Goal: Feedback & Contribution: Contribute content

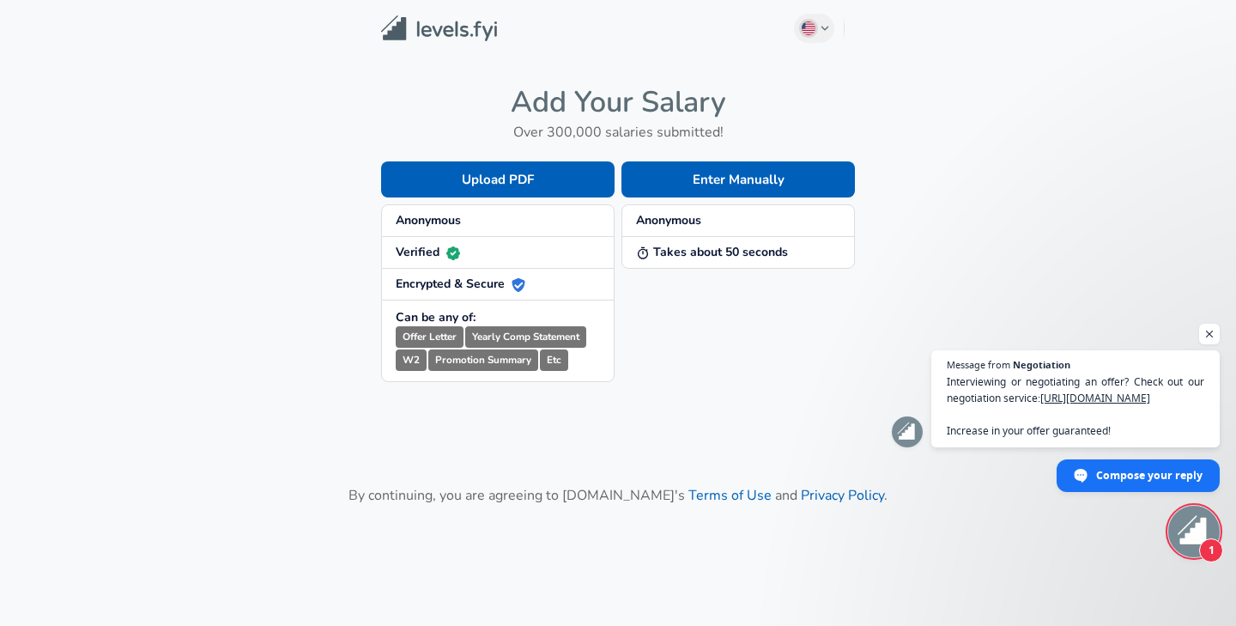
click at [704, 221] on span "Anonymous" at bounding box center [738, 220] width 204 height 17
click at [711, 187] on button "Enter Manually" at bounding box center [737, 179] width 233 height 36
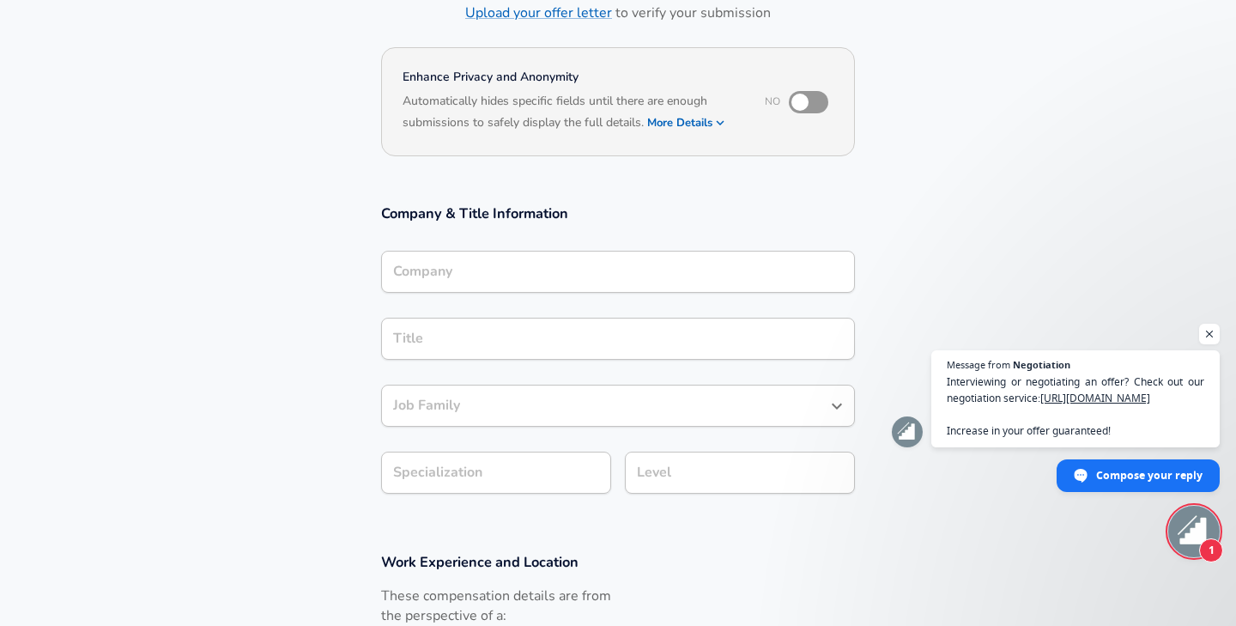
scroll to position [138, 0]
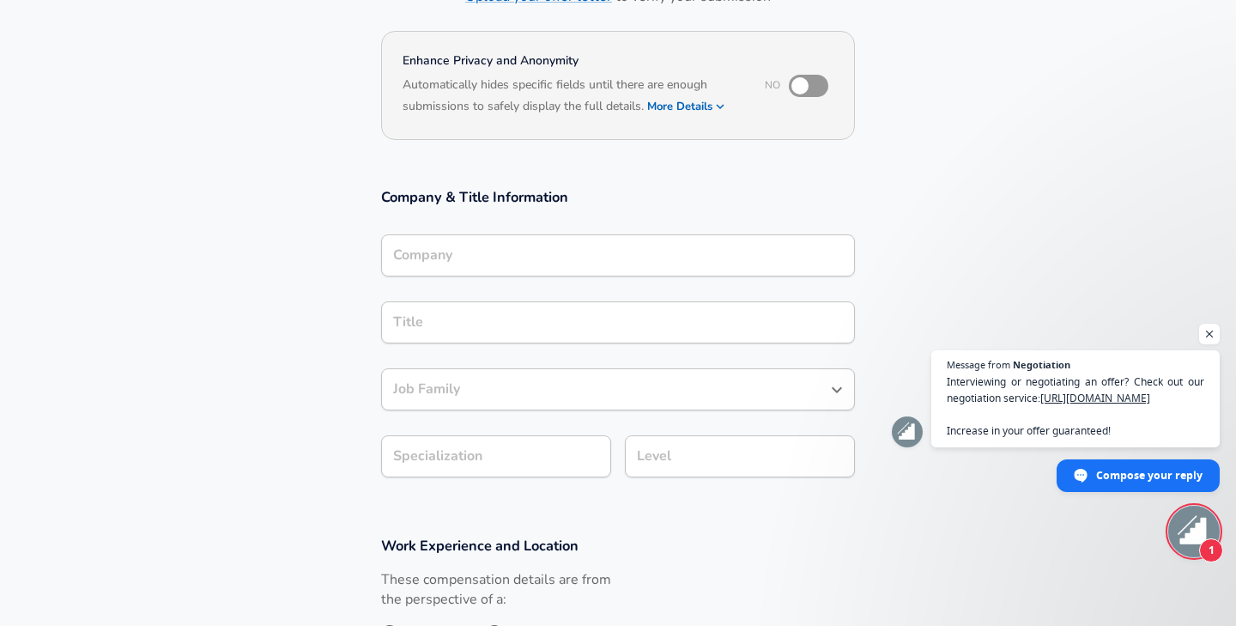
click at [820, 90] on input "checkbox" at bounding box center [800, 86] width 98 height 33
checkbox input "true"
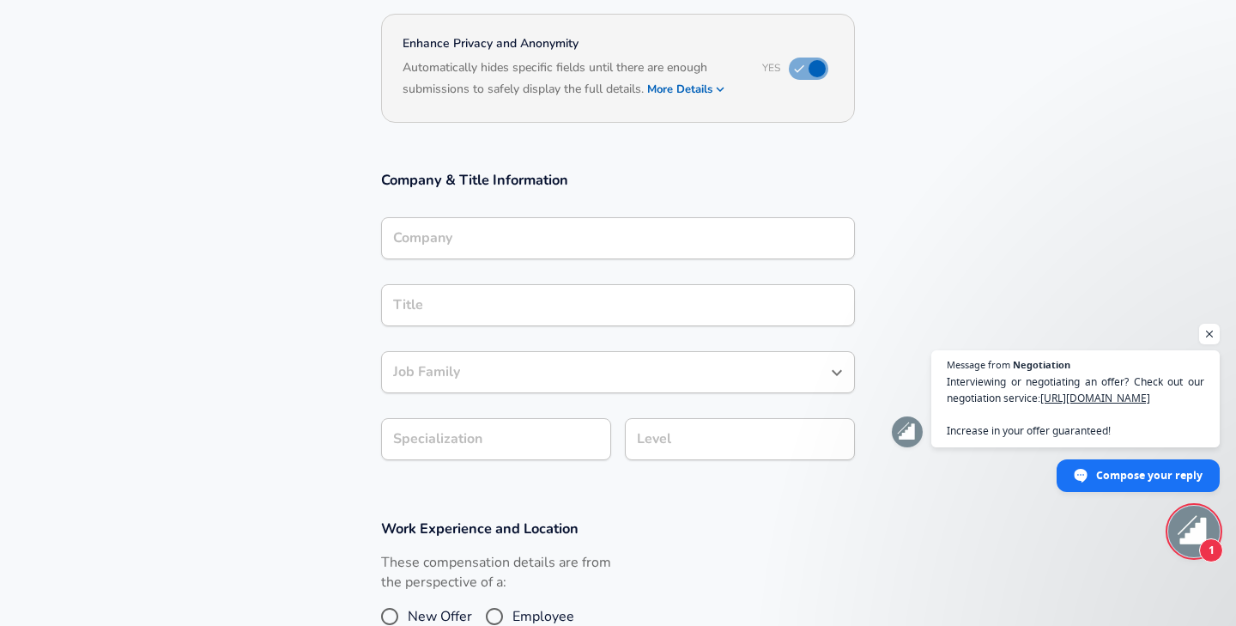
click at [602, 251] on input "Company" at bounding box center [618, 238] width 458 height 27
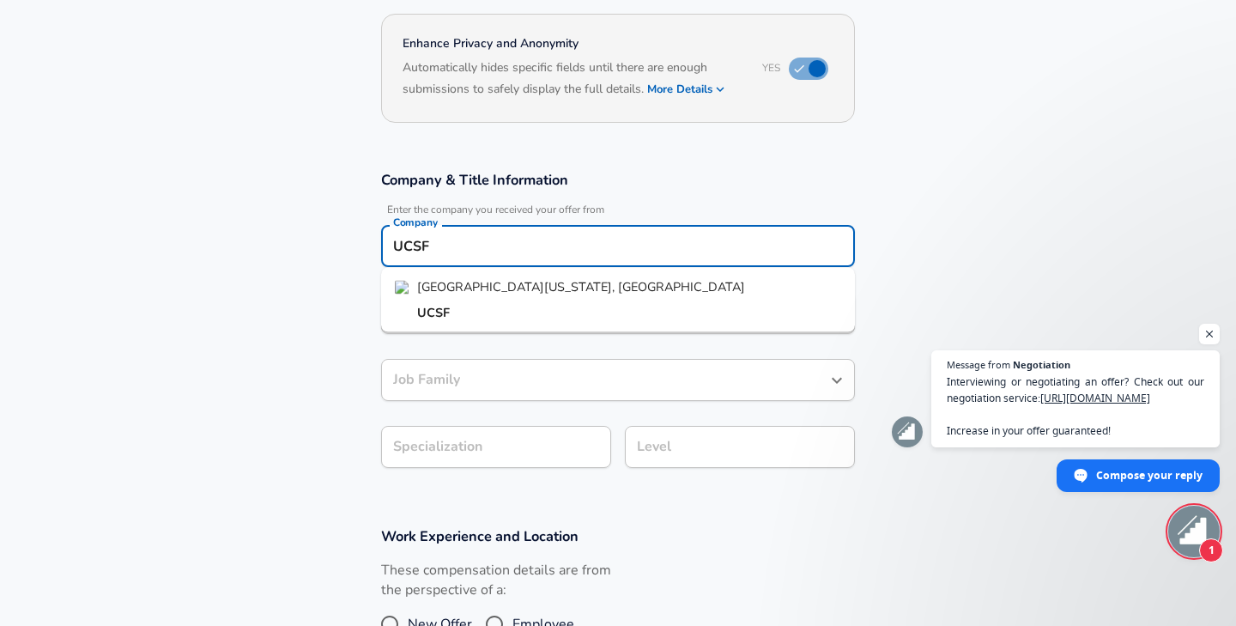
click at [484, 308] on li "UCSF" at bounding box center [618, 313] width 474 height 26
type input "UCSF"
click at [467, 312] on input "Title" at bounding box center [618, 313] width 458 height 27
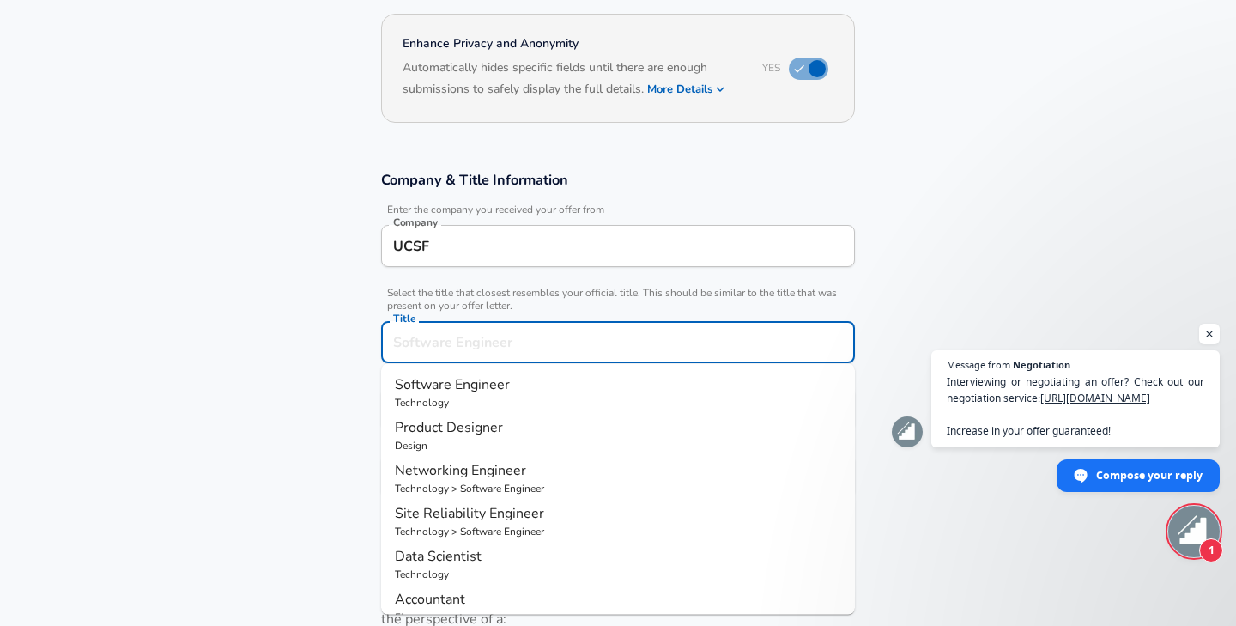
scroll to position [190, 0]
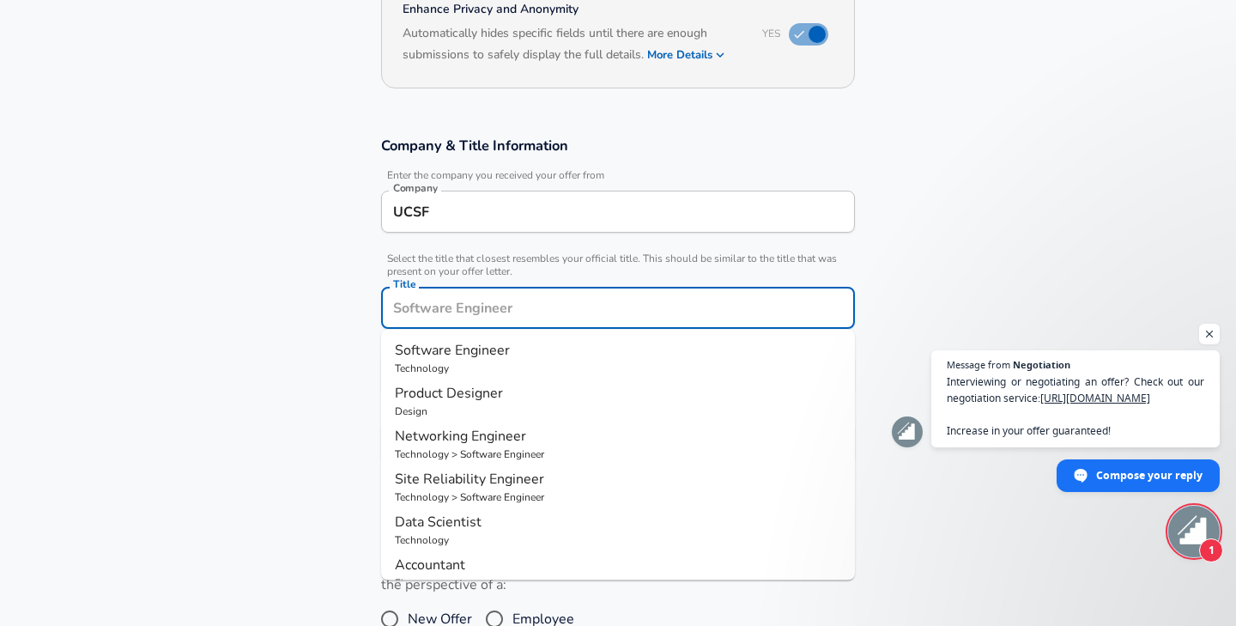
click at [487, 218] on input "UCSF" at bounding box center [618, 211] width 458 height 27
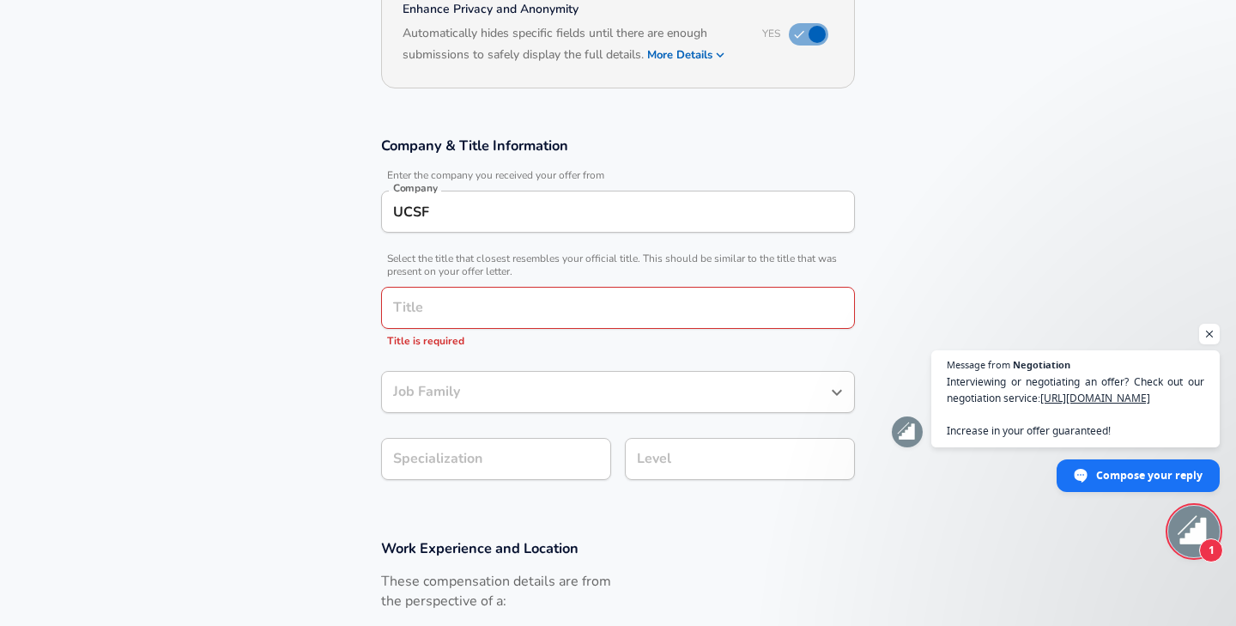
click at [319, 315] on section "Company & Title Information Enter the company you received your offer from Comp…" at bounding box center [618, 317] width 1236 height 403
click at [457, 321] on div "Title" at bounding box center [618, 308] width 474 height 42
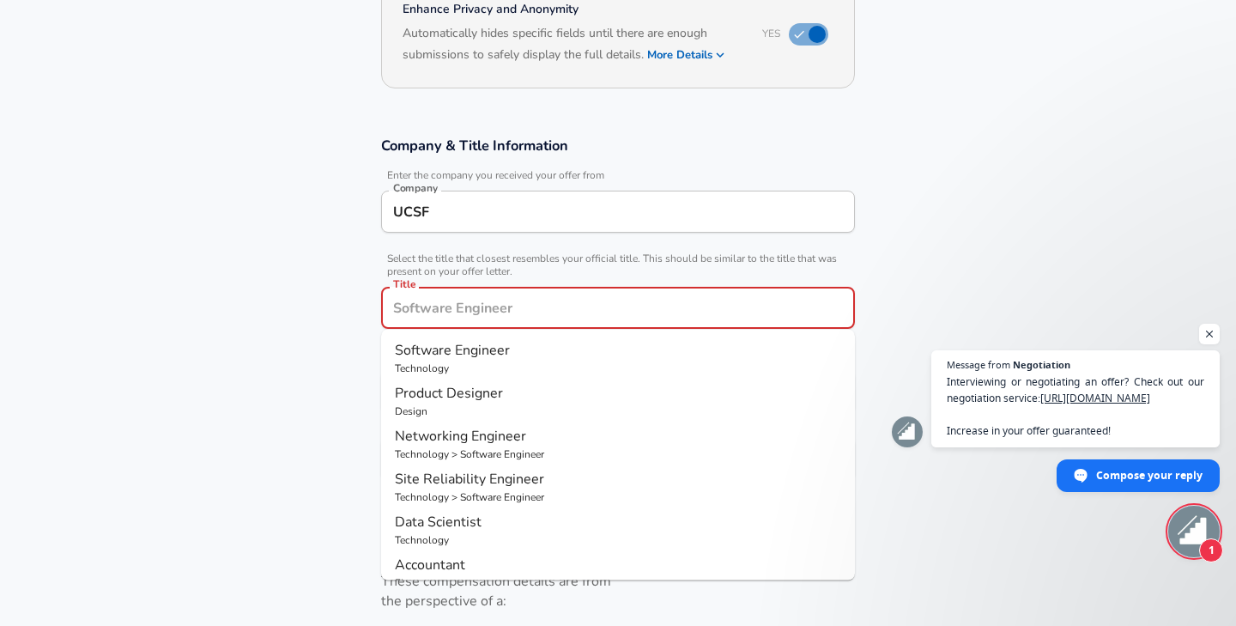
click at [463, 521] on span "Data Scientist" at bounding box center [438, 521] width 87 height 19
type input "Data Scientist"
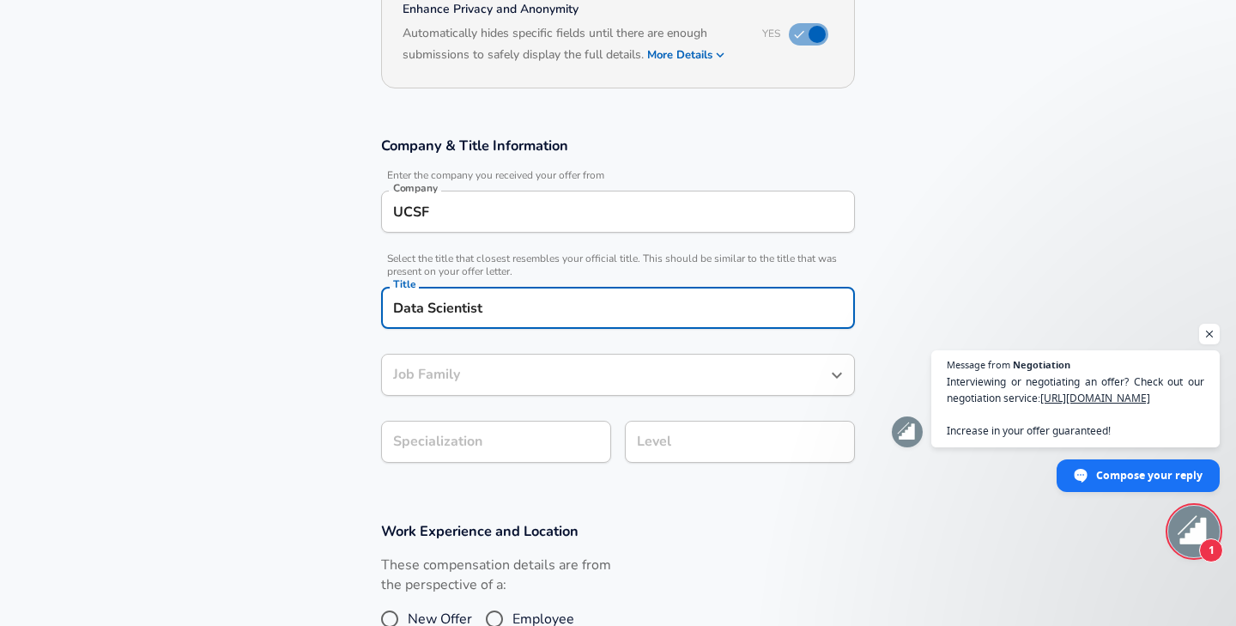
type input "Data Scientist"
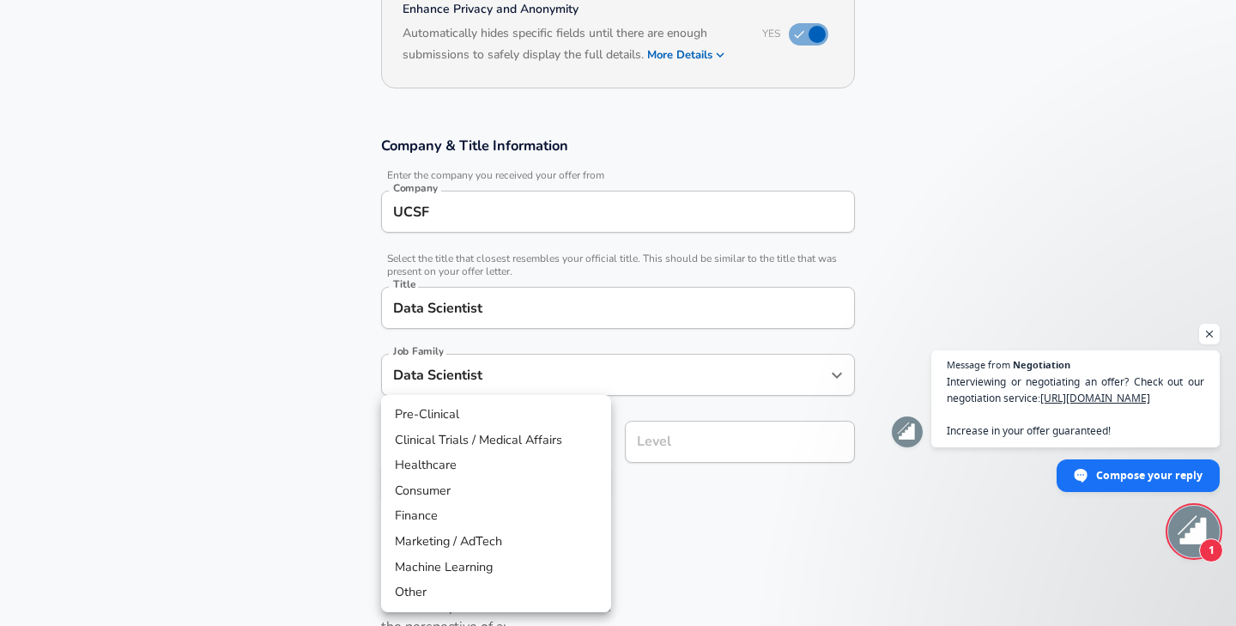
click at [451, 436] on body "English ([GEOGRAPHIC_DATA]) Change Restart Add Your Salary Upload your offer le…" at bounding box center [618, 123] width 1236 height 626
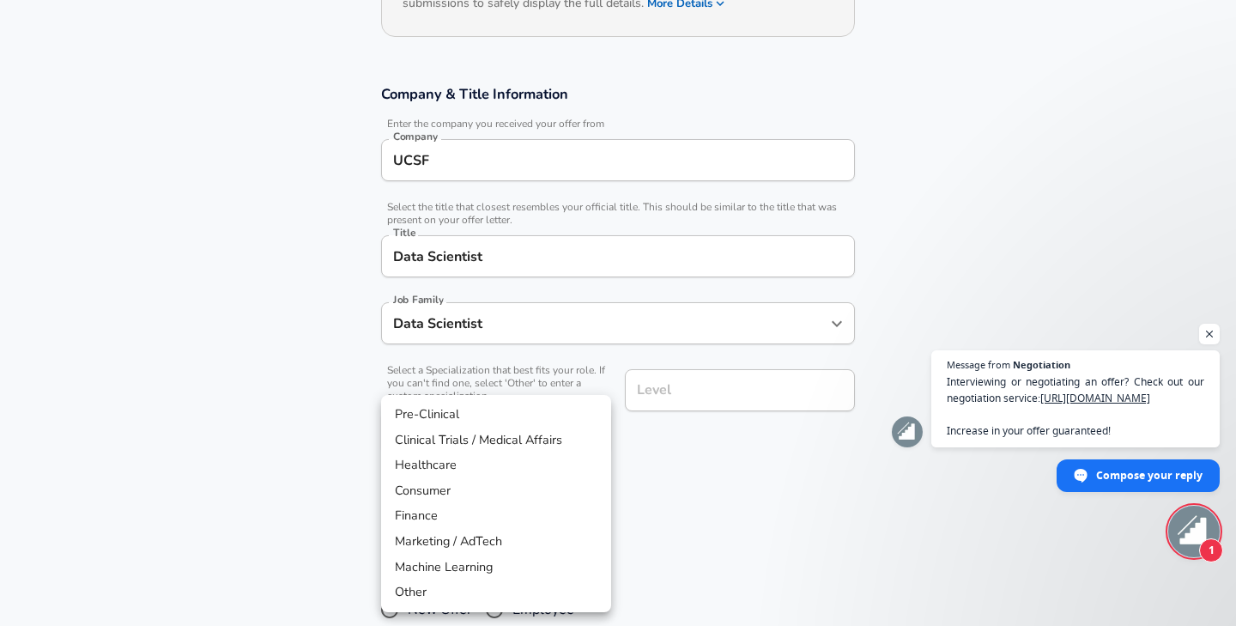
click at [326, 470] on div at bounding box center [618, 313] width 1236 height 626
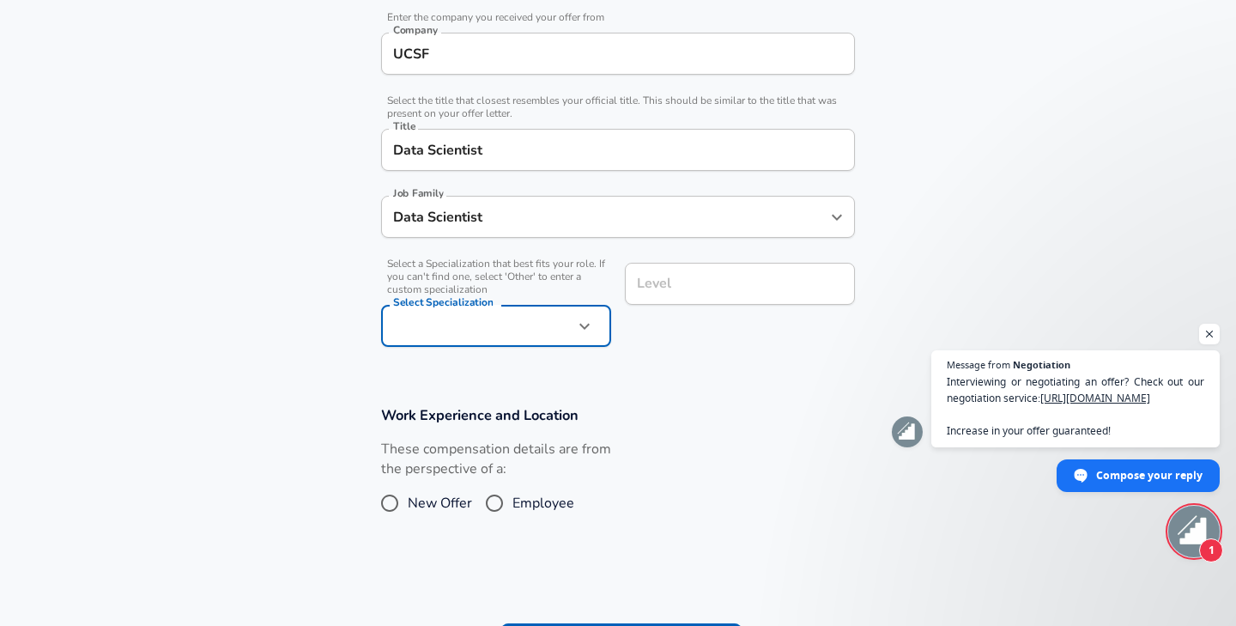
scroll to position [390, 0]
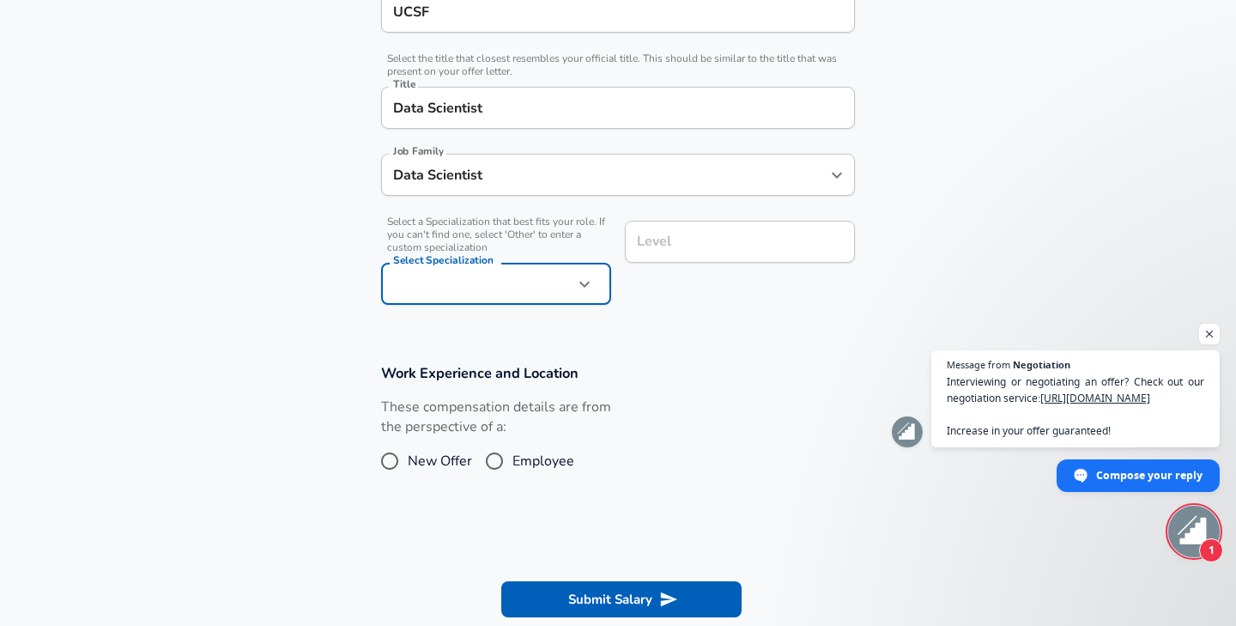
click at [497, 460] on div "These compensation details are from the perspective of a: New Offer Employee" at bounding box center [496, 442] width 230 height 91
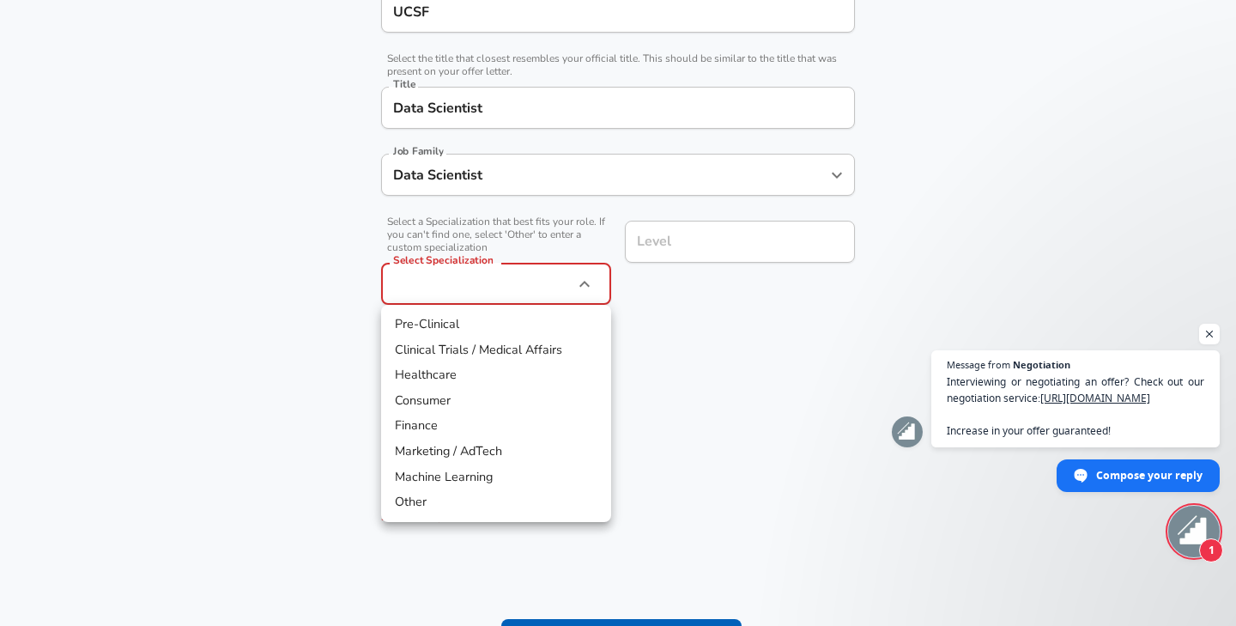
click at [431, 365] on li "Healthcare" at bounding box center [496, 375] width 230 height 26
type input "Healthcare"
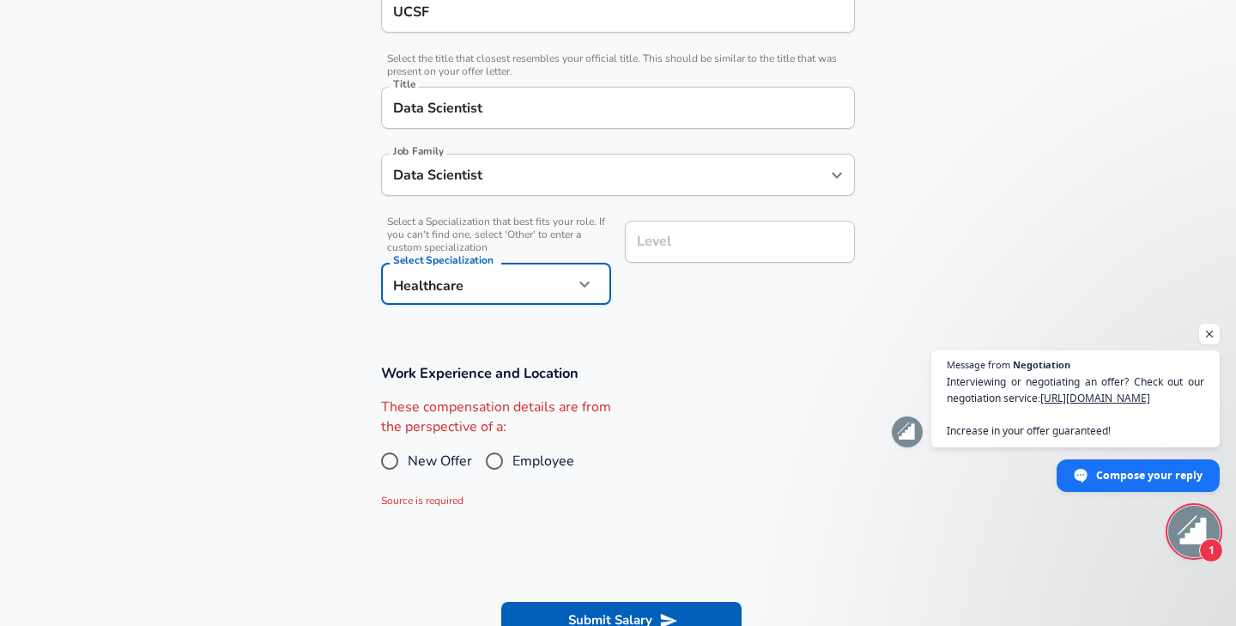
click at [726, 242] on input "Level" at bounding box center [740, 241] width 215 height 27
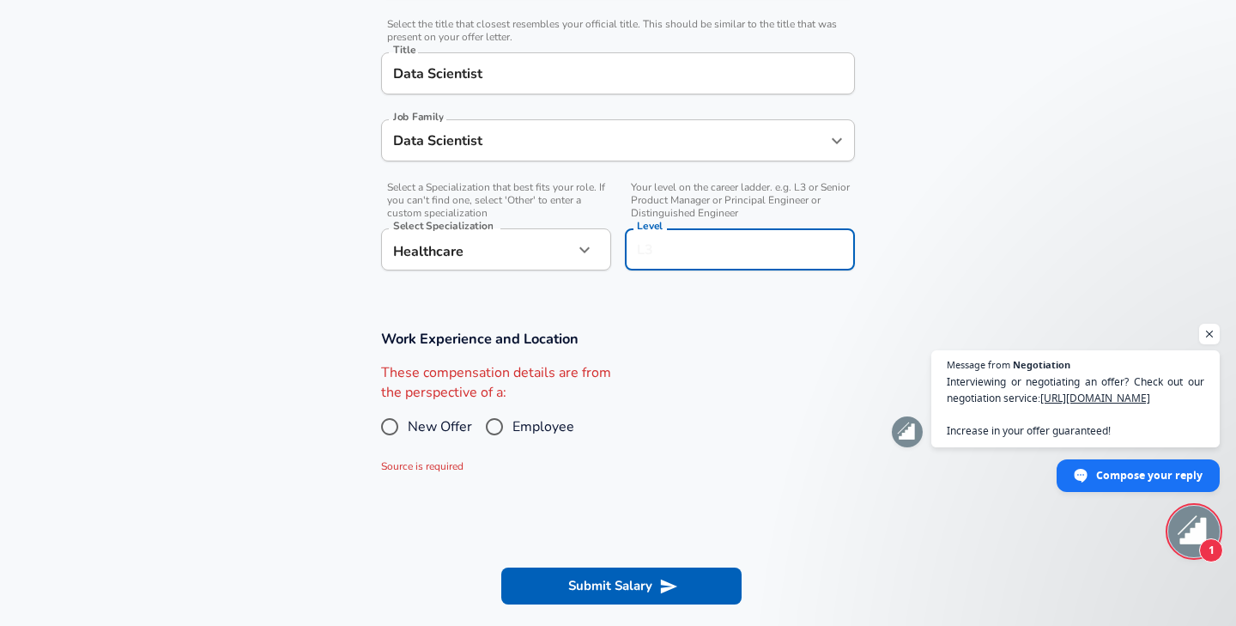
type input "L"
click at [579, 585] on button "Submit Salary" at bounding box center [621, 585] width 240 height 36
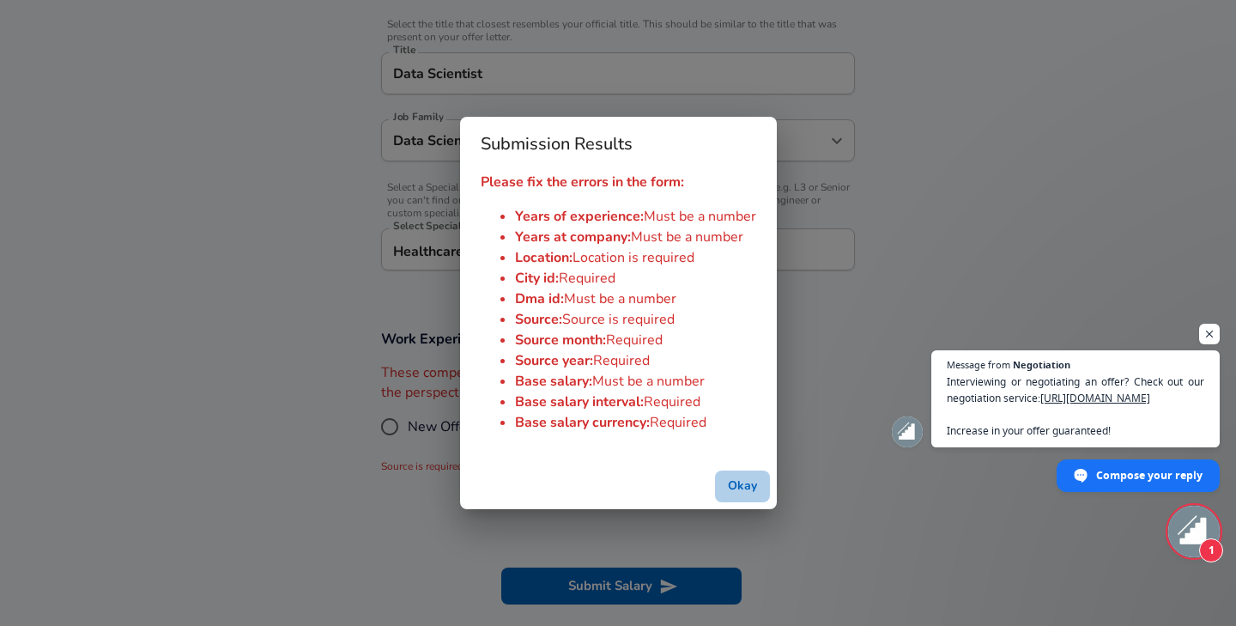
click at [753, 486] on button "Okay" at bounding box center [742, 486] width 55 height 32
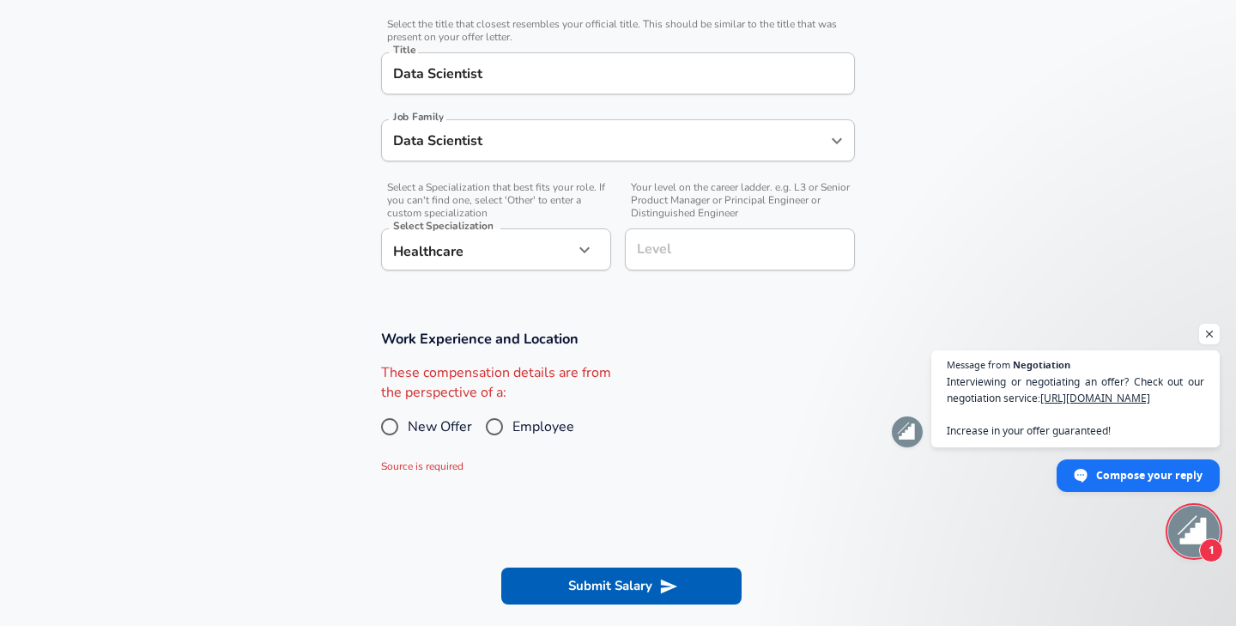
click at [489, 429] on input "Employee" at bounding box center [494, 426] width 36 height 27
radio input "true"
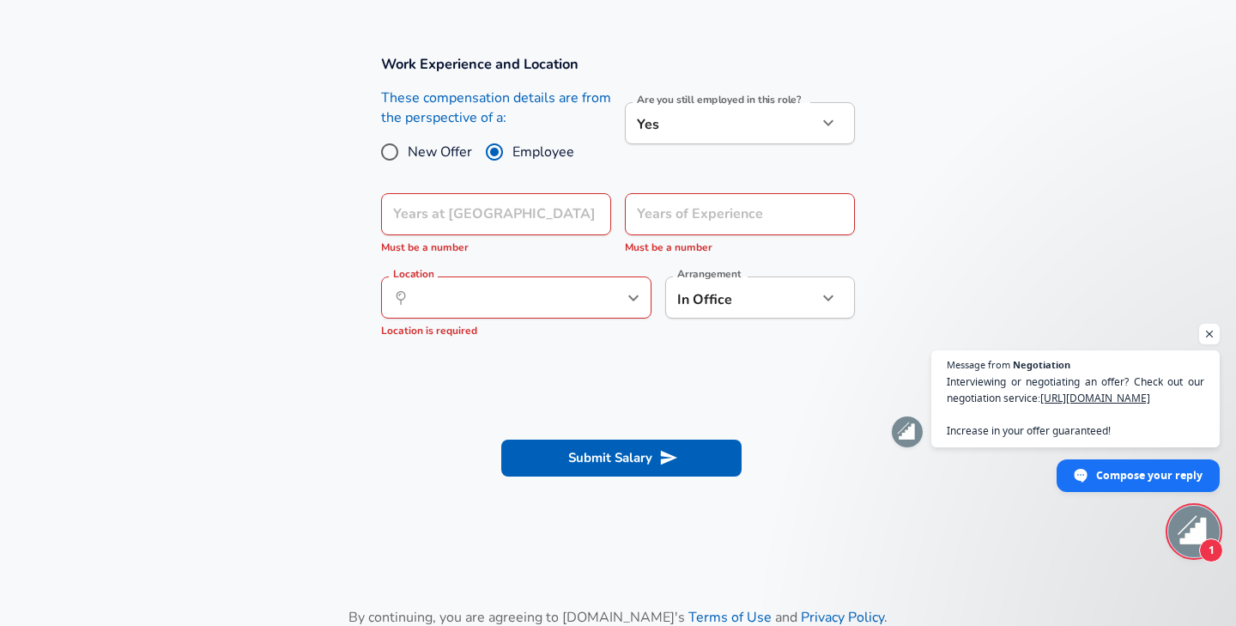
scroll to position [724, 0]
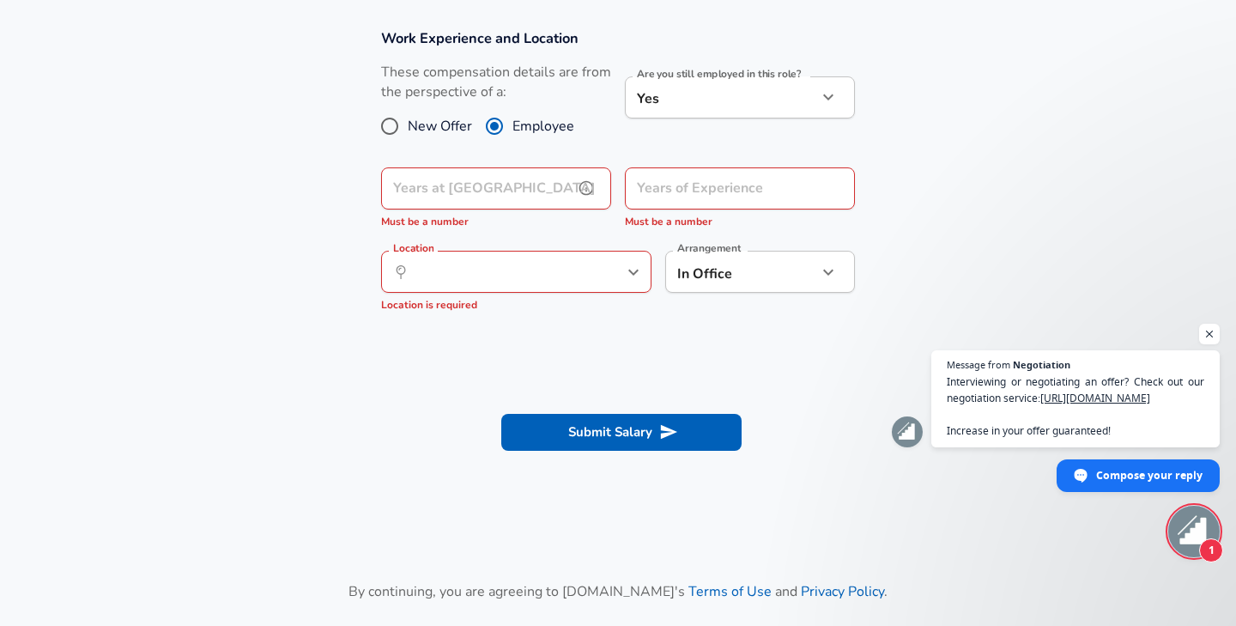
click at [457, 198] on input "Years at [GEOGRAPHIC_DATA]" at bounding box center [477, 188] width 192 height 42
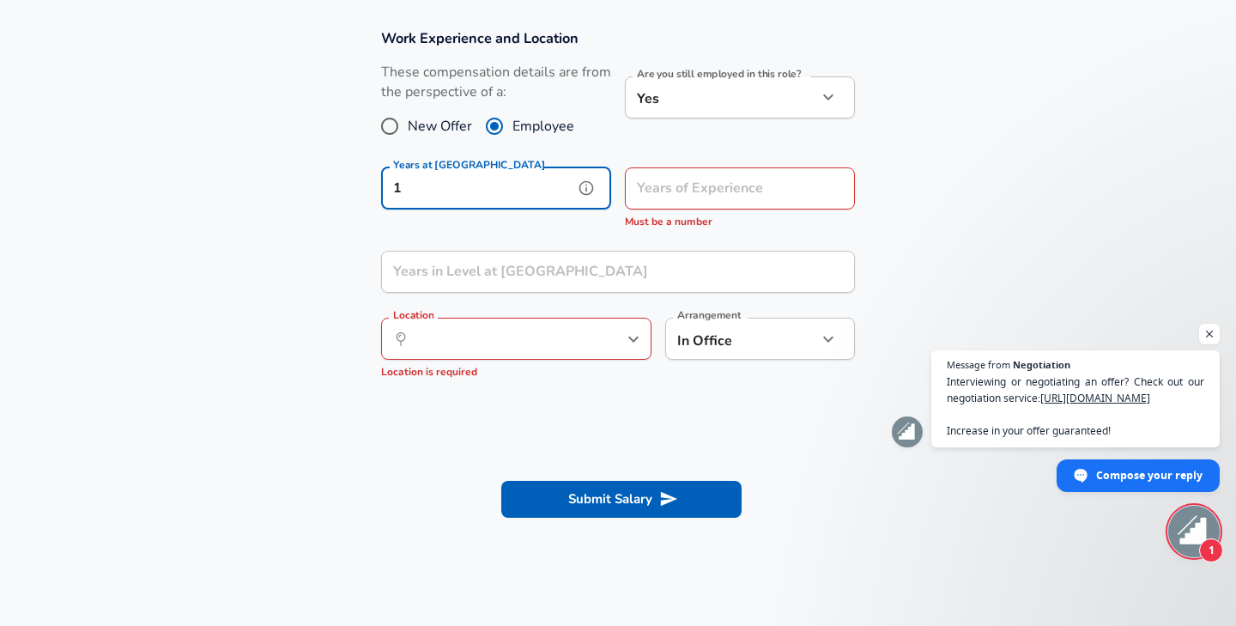
type input "1"
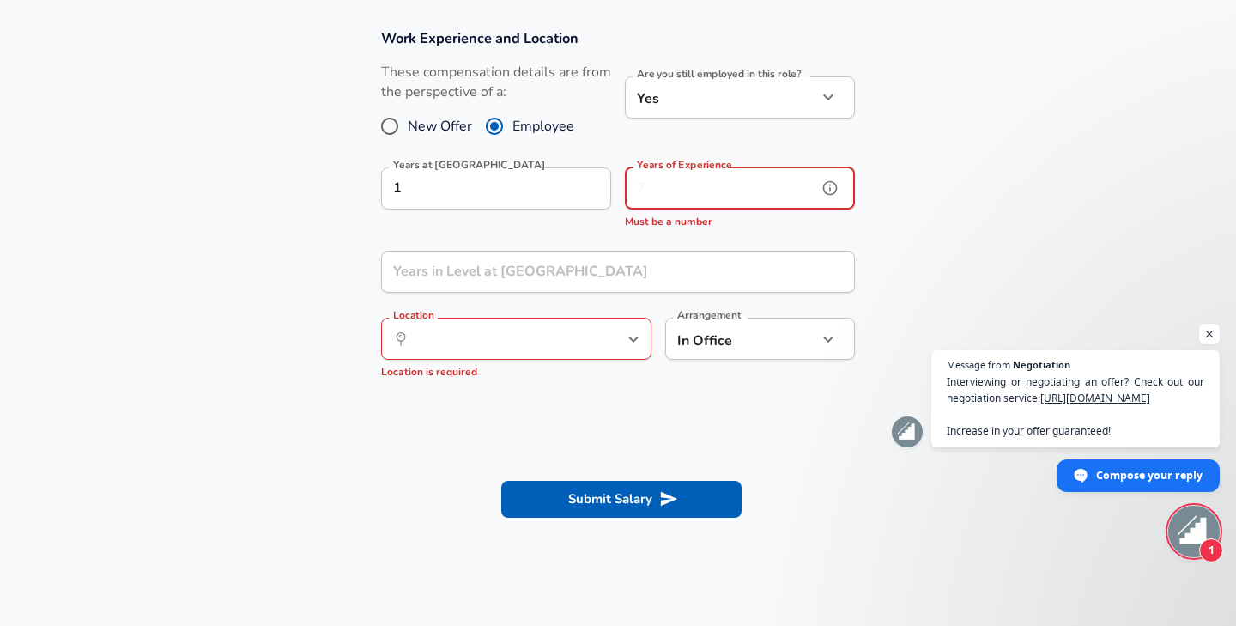
click at [720, 197] on input "Years of Experience" at bounding box center [721, 188] width 192 height 42
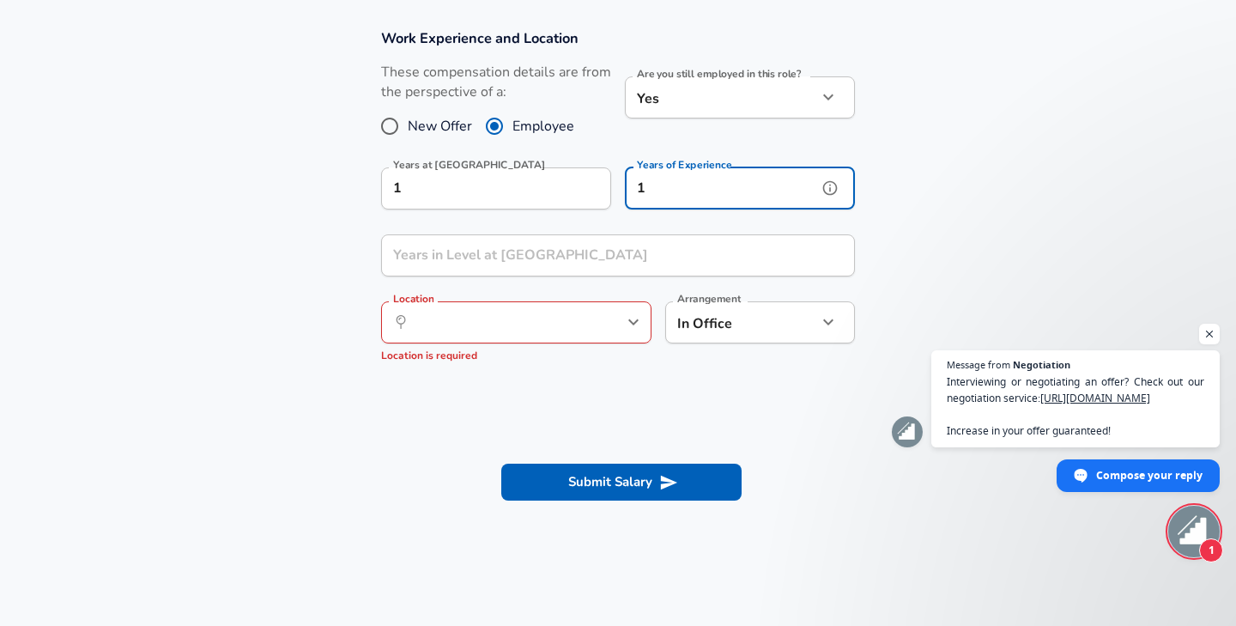
type input "1"
click at [538, 260] on input "Years in Level at [GEOGRAPHIC_DATA]" at bounding box center [599, 255] width 436 height 42
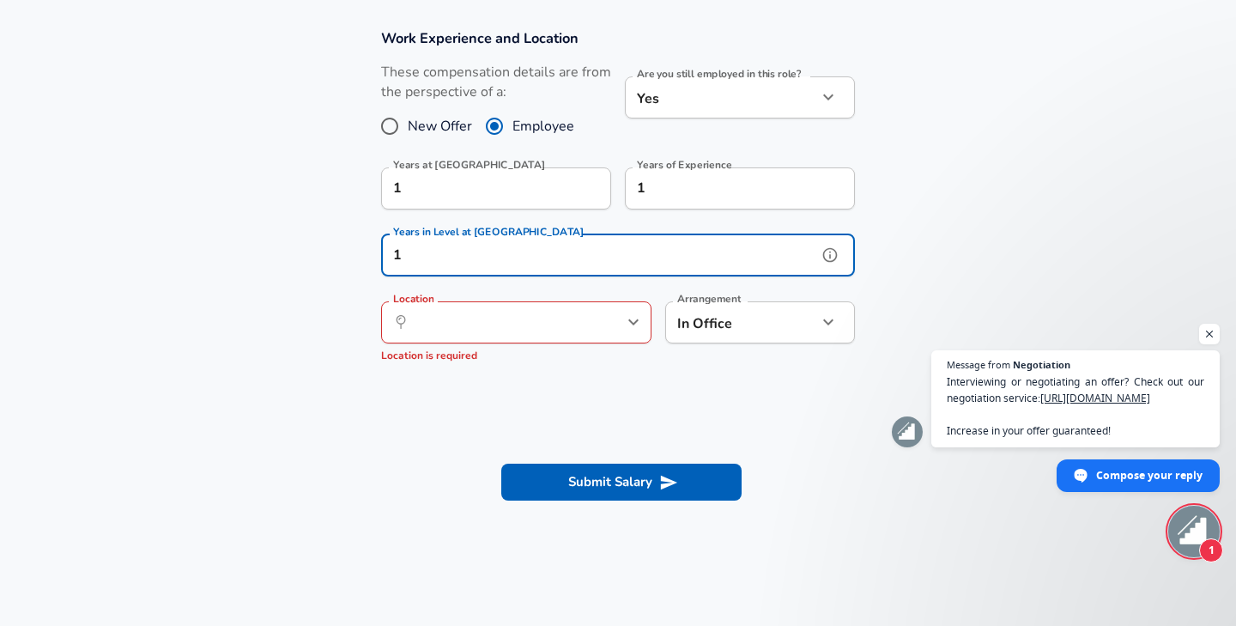
type input "1"
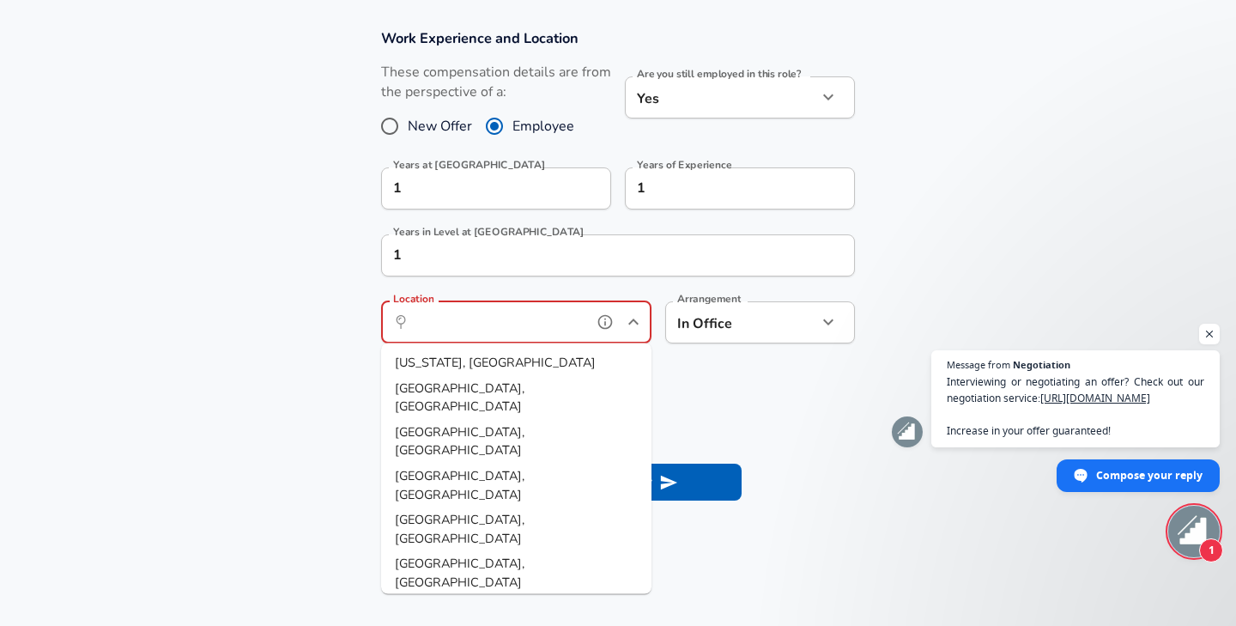
click at [510, 328] on input "Location" at bounding box center [497, 322] width 176 height 27
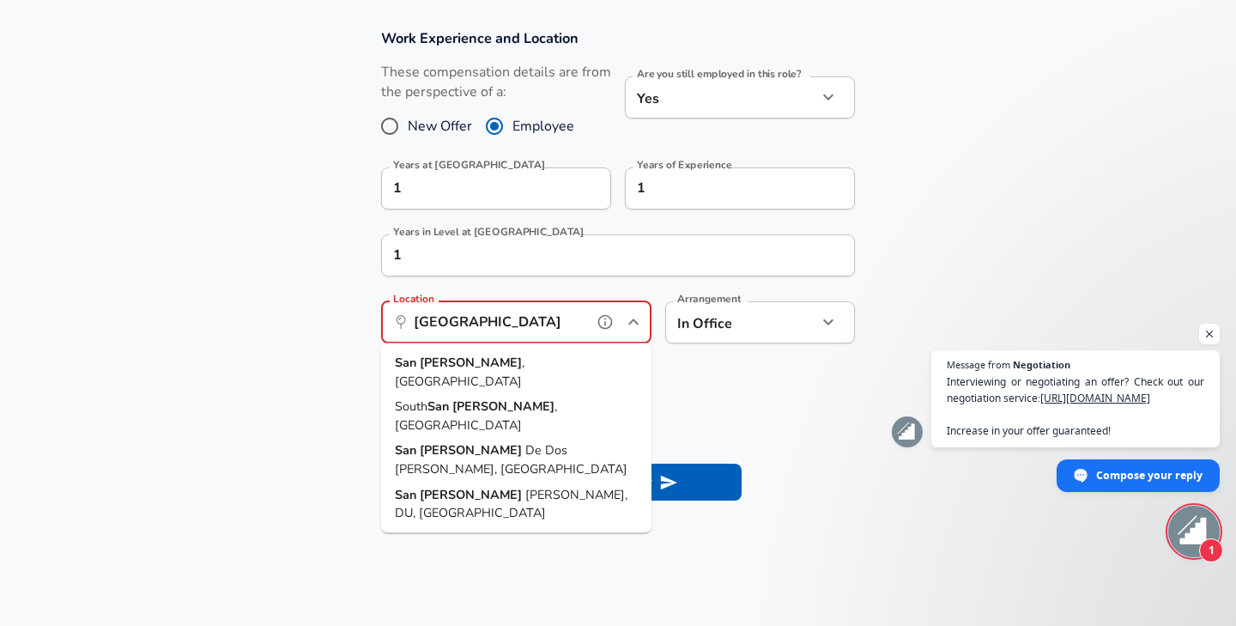
click at [524, 354] on li "[GEOGRAPHIC_DATA] , [GEOGRAPHIC_DATA]" at bounding box center [516, 372] width 270 height 44
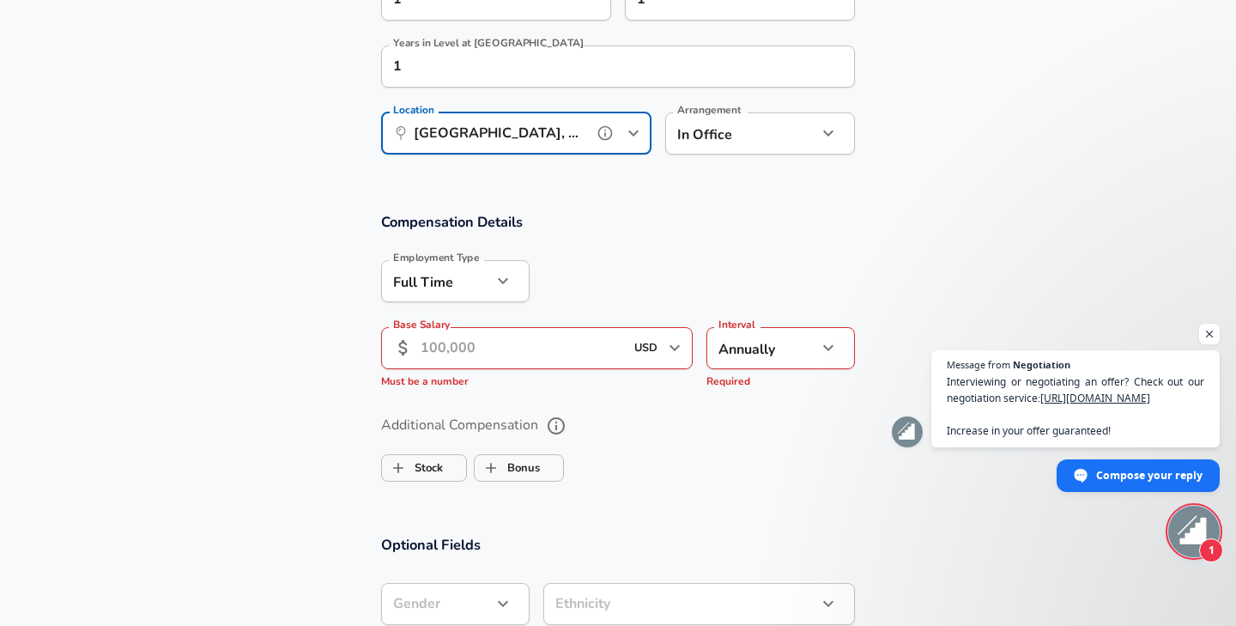
scroll to position [936, 0]
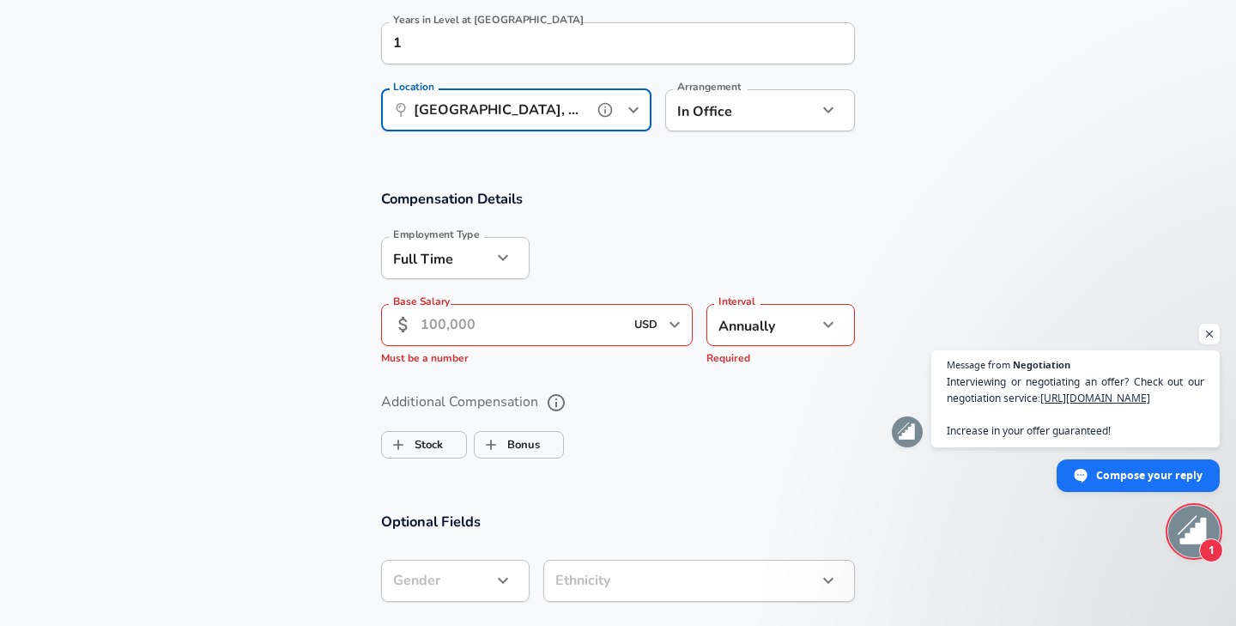
type input "[GEOGRAPHIC_DATA], [GEOGRAPHIC_DATA]"
click at [537, 338] on input "Base Salary" at bounding box center [522, 325] width 203 height 42
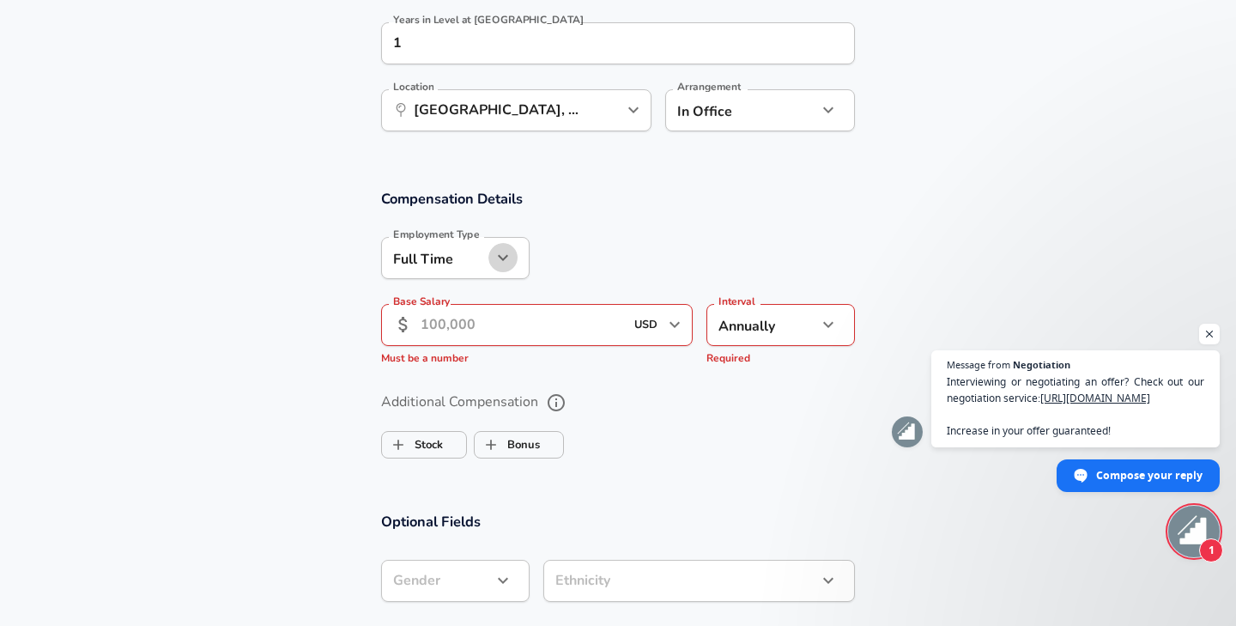
click at [492, 248] on button "button" at bounding box center [502, 257] width 29 height 29
click at [431, 327] on li "Contractor" at bounding box center [455, 325] width 148 height 26
type input "contract"
click at [524, 339] on input "Base Salary" at bounding box center [522, 325] width 203 height 42
drag, startPoint x: 473, startPoint y: 333, endPoint x: 367, endPoint y: 312, distance: 107.6
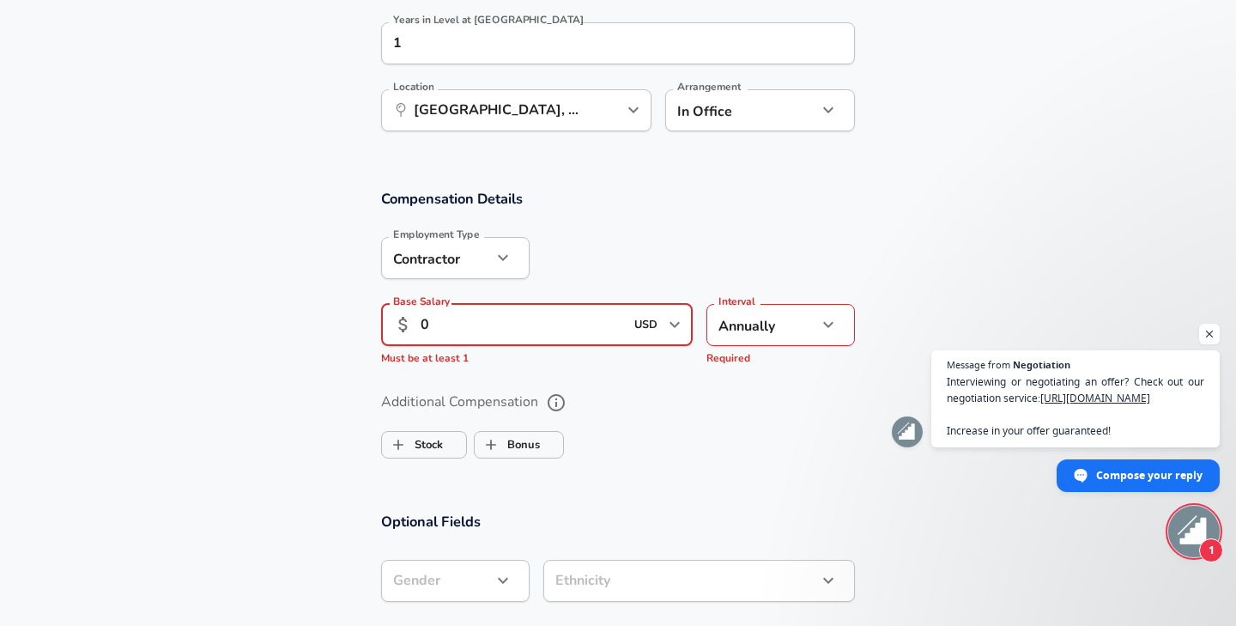
click at [367, 312] on div "Base Salary ​ 0 USD ​ Required Base Salary Must be at least 1" at bounding box center [529, 332] width 325 height 84
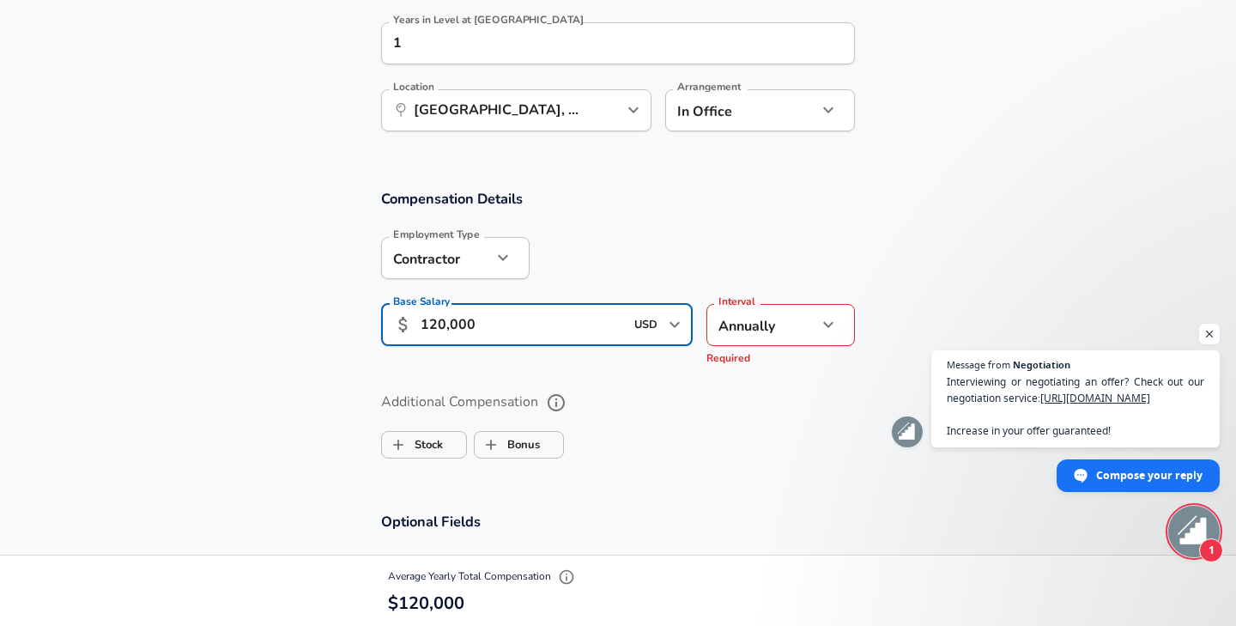
type input "120,000"
click at [256, 391] on section "Additional Compensation Stock Bonus" at bounding box center [618, 419] width 1236 height 91
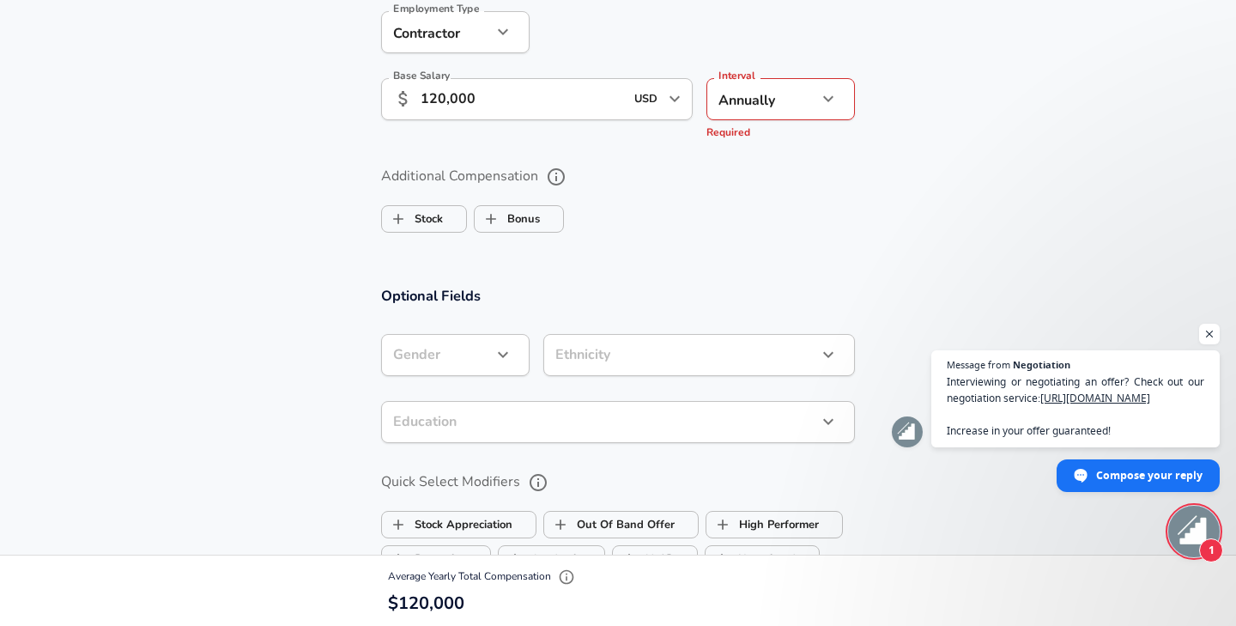
scroll to position [1156, 0]
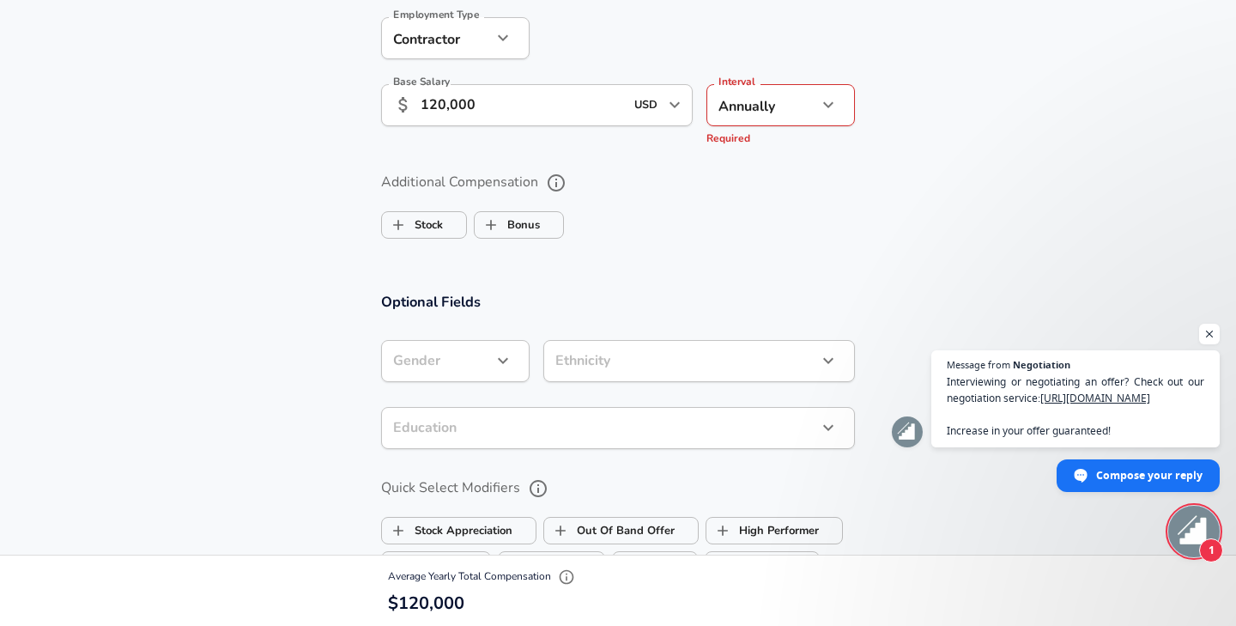
click at [506, 46] on icon "button" at bounding box center [503, 37] width 21 height 21
click at [274, 198] on div at bounding box center [618, 313] width 1236 height 626
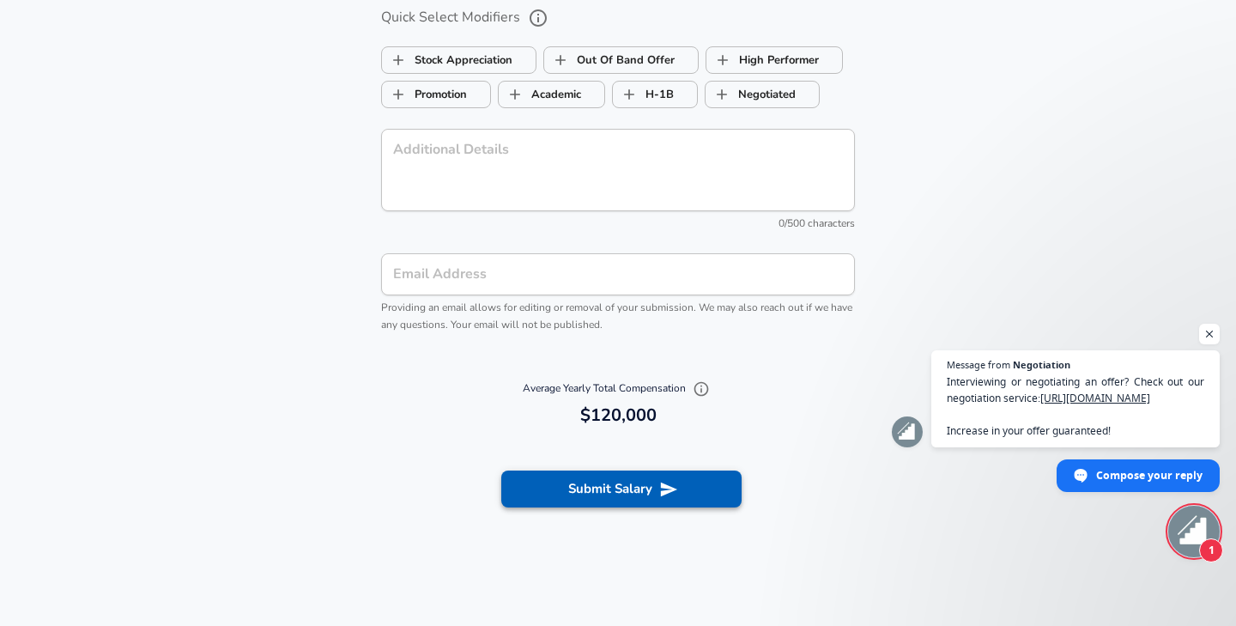
click at [576, 488] on button "Submit Salary" at bounding box center [621, 488] width 240 height 36
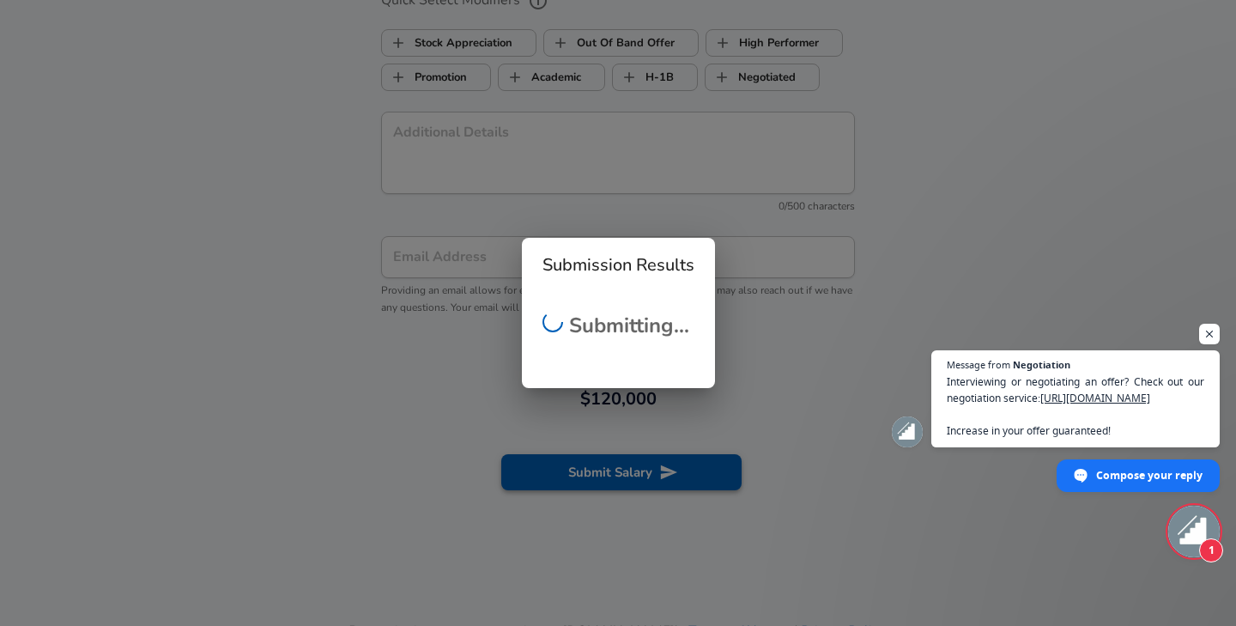
scroll to position [1609, 0]
